Goal: Use online tool/utility: Utilize a website feature to perform a specific function

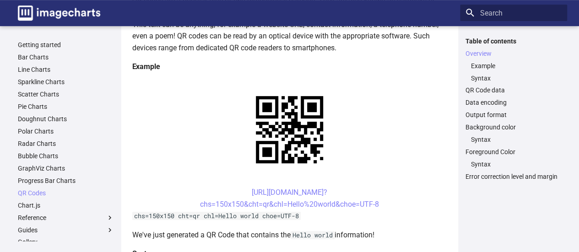
scroll to position [179, 0]
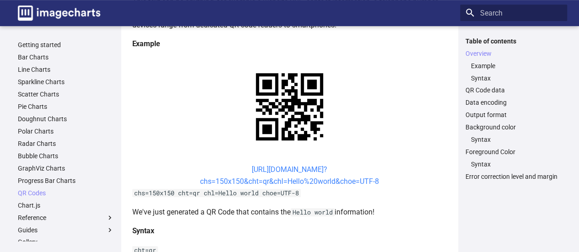
click at [325, 174] on link "[URL][DOMAIN_NAME]? chs=150x150&cht=qr&chl=Hello%20world&choe=UTF-8" at bounding box center [289, 175] width 179 height 21
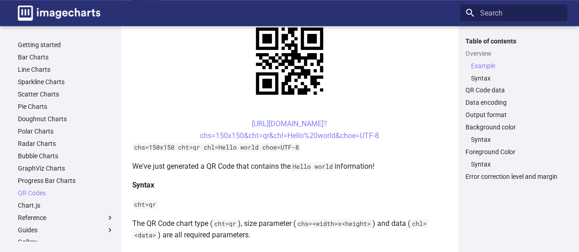
scroll to position [228, 0]
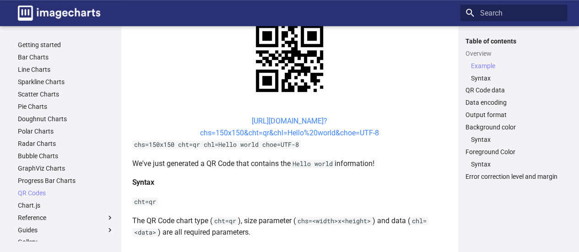
click at [296, 120] on link "[URL][DOMAIN_NAME]? chs=150x150&cht=qr&chl=Hello%20world&choe=UTF-8" at bounding box center [289, 127] width 179 height 21
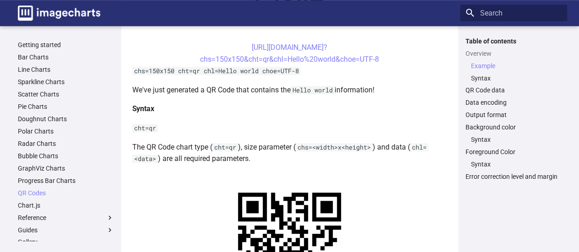
scroll to position [304, 0]
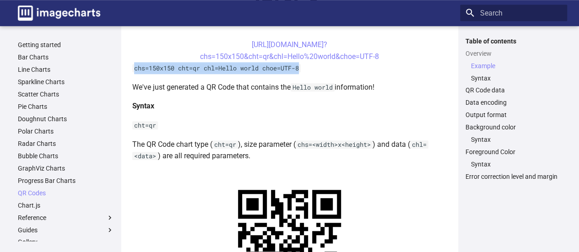
drag, startPoint x: 307, startPoint y: 69, endPoint x: 131, endPoint y: 69, distance: 175.4
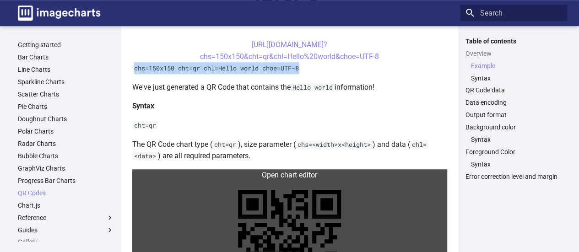
copy code "chs=150x150 cht=qr chl=Hello world choe=UTF-8"
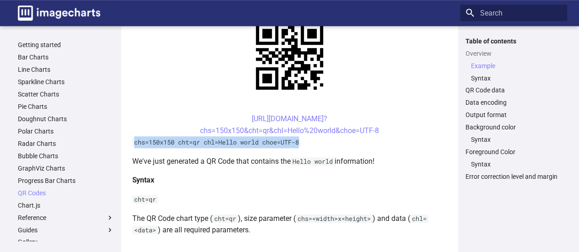
scroll to position [235, 0]
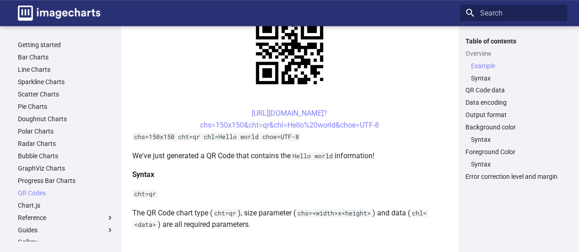
drag, startPoint x: 391, startPoint y: 126, endPoint x: 231, endPoint y: 114, distance: 160.2
click at [231, 114] on center "https://image-charts.com/chart? chs=150x150&cht=qr&chl=Hello%20world&choe=UTF-8" at bounding box center [289, 119] width 315 height 23
copy link "https://image-charts.com/chart? chs=150x150&cht=qr&chl=Hello%20world&choe=UTF-8"
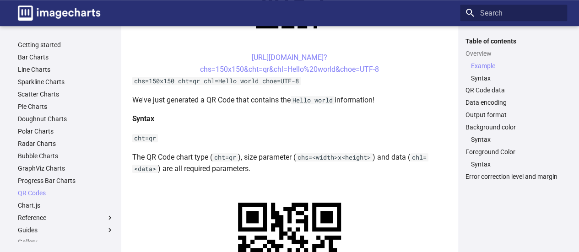
scroll to position [304, 0]
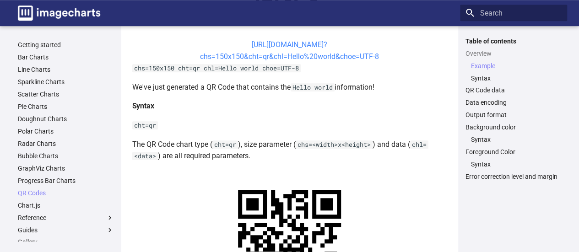
drag, startPoint x: 387, startPoint y: 58, endPoint x: 237, endPoint y: 44, distance: 150.8
click at [237, 44] on center "https://image-charts.com/chart? chs=150x150&cht=qr&chl=Hello%20world&choe=UTF-8" at bounding box center [289, 50] width 315 height 23
copy link "https://image-charts.com/chart? chs=150x150&cht=qr&chl=Hello%20world&choe=UTF-8"
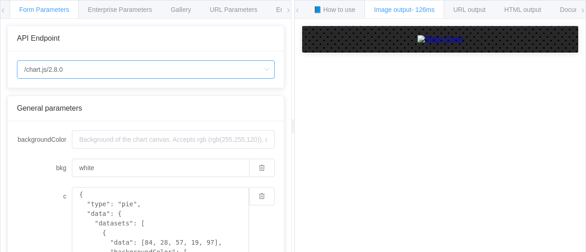
click at [82, 70] on input "/chart.js/2.8.0" at bounding box center [146, 69] width 258 height 18
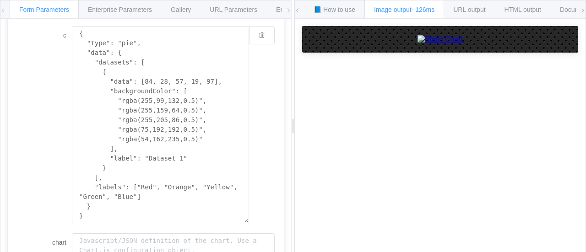
scroll to position [167, 0]
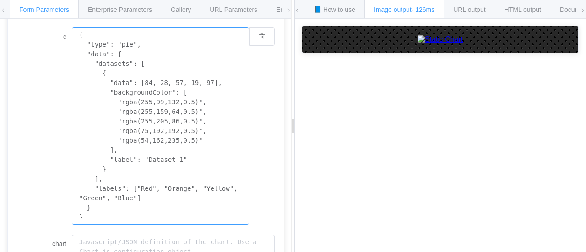
drag, startPoint x: 89, startPoint y: 210, endPoint x: 79, endPoint y: 23, distance: 187.1
click at [79, 23] on form "backgroundColor bkg white c { "type": "pie", "data": { "datasets": [ { "data": …" at bounding box center [146, 196] width 258 height 451
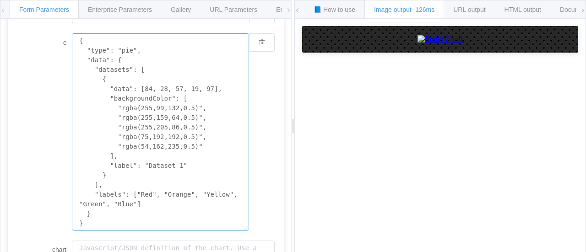
paste textarea "chs=150x150 cht=qr chl=Hello world choe=UTF-8"
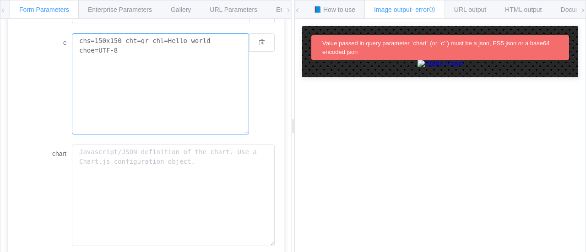
drag, startPoint x: 88, startPoint y: 50, endPoint x: 75, endPoint y: 41, distance: 16.0
click at [75, 41] on textarea "chs=150x150 cht=qr chl=Hello world choe=UTF-8" at bounding box center [160, 83] width 177 height 101
paste textarea "https://image-charts.com/chart? chs=150x150&cht=qr&chl=Hello%20world&"
type textarea "https://image-charts.com/chart? chs=150x150&cht=qr&chl=Hello%20world&choe=UTF-8"
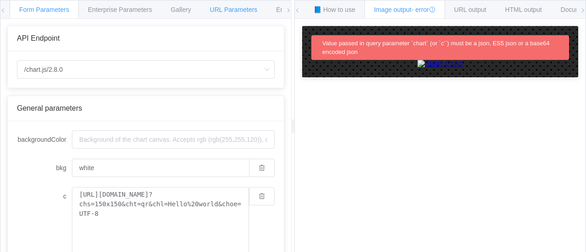
click at [225, 10] on span "URL Parameters" at bounding box center [234, 9] width 48 height 7
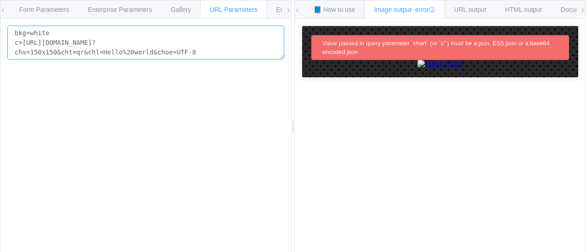
click at [203, 54] on textarea "bkg=white c=https://image-charts.com/chart? chs=150x150&cht=qr&chl=Hello%20worl…" at bounding box center [145, 43] width 277 height 34
drag, startPoint x: 203, startPoint y: 54, endPoint x: 0, endPoint y: 26, distance: 204.8
click at [0, 26] on div "Form Parameters Enterprise Parameters Gallery URL Parameters Environments API E…" at bounding box center [146, 126] width 292 height 253
paste textarea "https://image-charts.com/chart?= chs=150x150&cht"
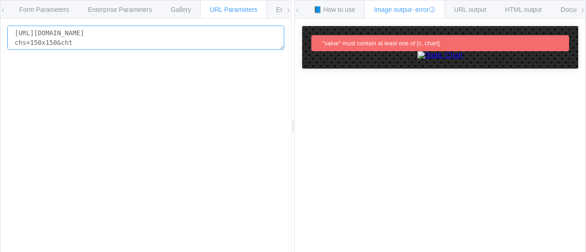
drag, startPoint x: 75, startPoint y: 43, endPoint x: 10, endPoint y: 31, distance: 66.7
click at [10, 31] on textarea "https://image-charts.com/chart?= chs=150x150&cht" at bounding box center [145, 38] width 277 height 24
paste textarea
type textarea "https://image-charts.com/chart?= chs=150x150&cht"
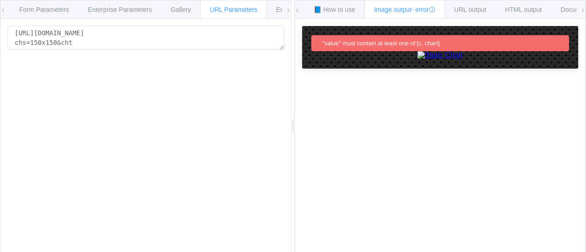
click at [0, 11] on div "Form Parameters Enterprise Parameters Gallery URL Parameters Environments API E…" at bounding box center [146, 126] width 292 height 253
click at [36, 8] on span "Form Parameters" at bounding box center [44, 9] width 50 height 7
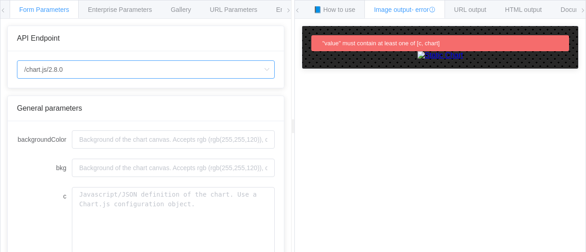
click at [107, 61] on input "/chart.js/2.8.0" at bounding box center [146, 69] width 258 height 18
click at [70, 97] on li "/chart" at bounding box center [145, 95] width 257 height 16
type input "/chart"
type input "20"
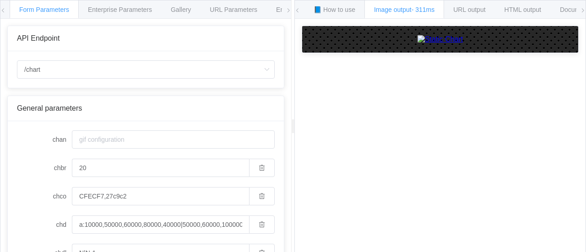
click at [288, 13] on span at bounding box center [288, 10] width 5 height 20
click at [195, 8] on span "URL Parameters" at bounding box center [193, 9] width 48 height 7
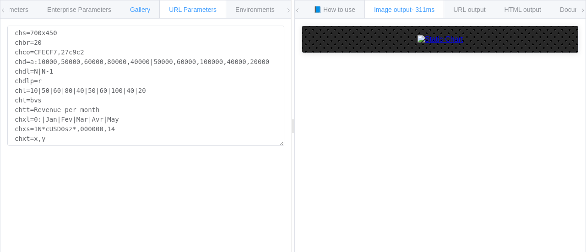
click at [146, 10] on span "Gallery" at bounding box center [140, 9] width 20 height 7
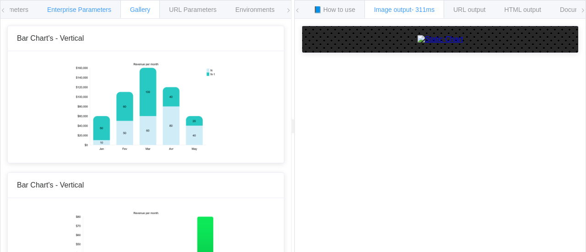
click at [92, 11] on span "Enterprise Parameters" at bounding box center [79, 9] width 64 height 7
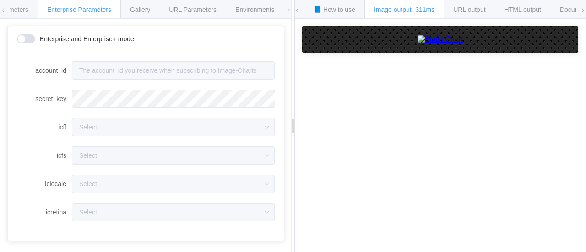
click at [584, 13] on span at bounding box center [582, 10] width 5 height 20
click at [298, 13] on span at bounding box center [297, 10] width 5 height 20
click at [333, 6] on span "📘 How to use" at bounding box center [335, 9] width 42 height 7
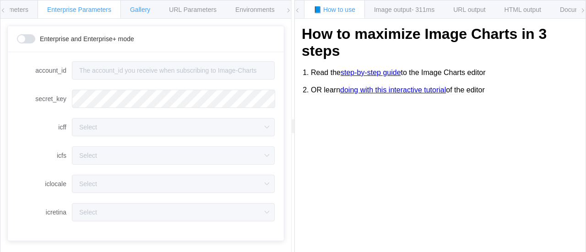
click at [140, 3] on div "Gallery" at bounding box center [139, 9] width 39 height 18
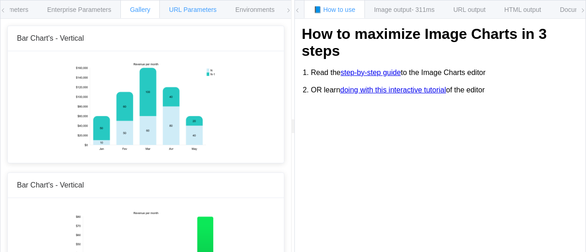
click at [209, 11] on span "URL Parameters" at bounding box center [193, 9] width 48 height 7
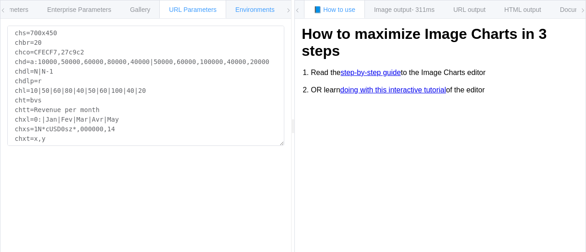
click at [260, 11] on span "Environments" at bounding box center [254, 9] width 39 height 7
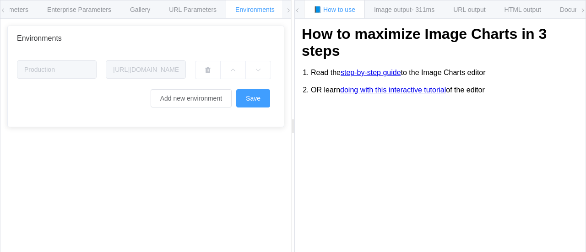
click at [290, 11] on icon at bounding box center [288, 10] width 5 height 5
click at [4, 11] on icon at bounding box center [2, 10] width 5 height 5
